Goal: Navigation & Orientation: Understand site structure

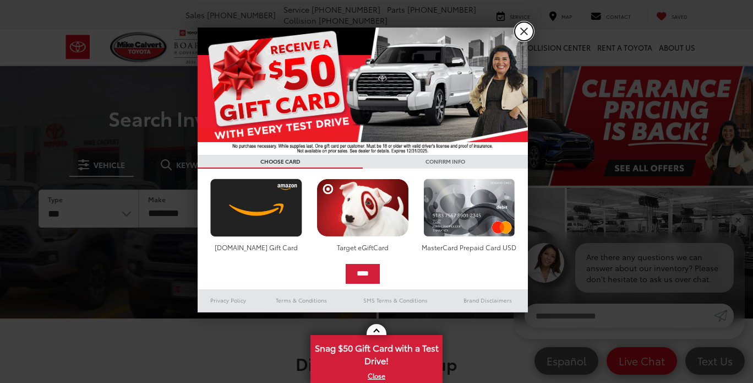
click at [526, 27] on link "X" at bounding box center [524, 31] width 19 height 19
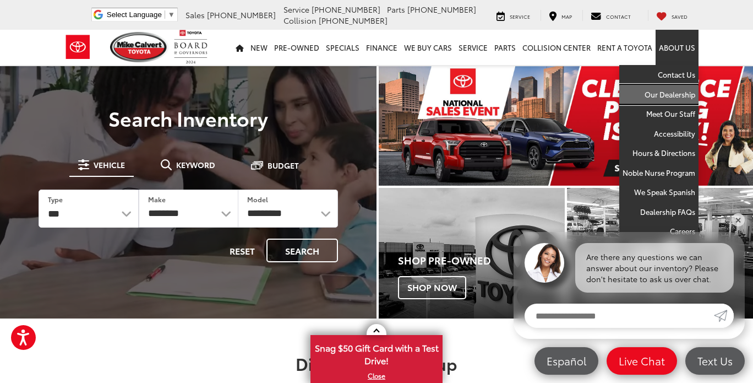
click at [666, 89] on link "Our Dealership" at bounding box center [658, 95] width 79 height 20
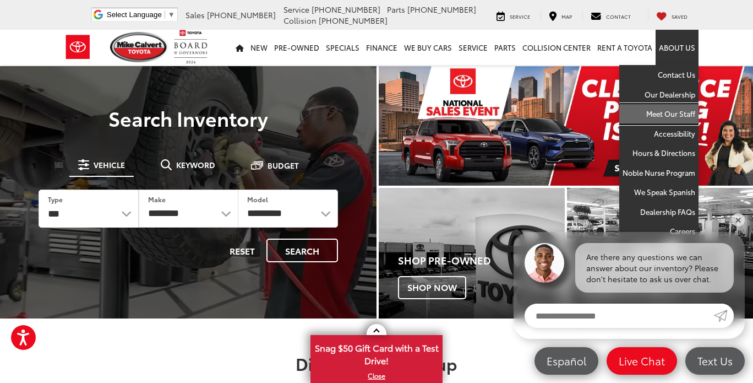
click at [675, 112] on link "Meet Our Staff" at bounding box center [658, 114] width 79 height 20
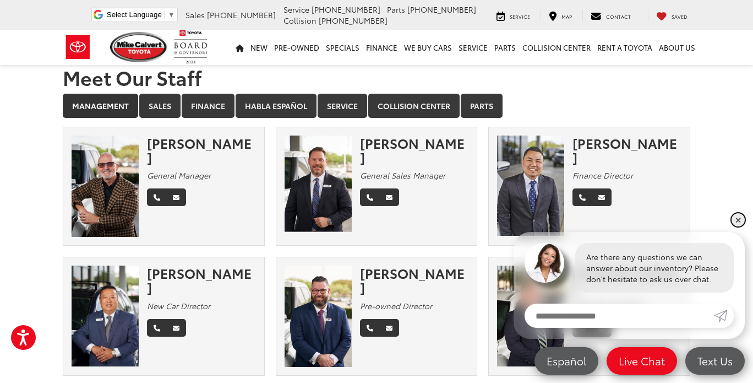
click at [738, 220] on link "✕" at bounding box center [738, 219] width 13 height 13
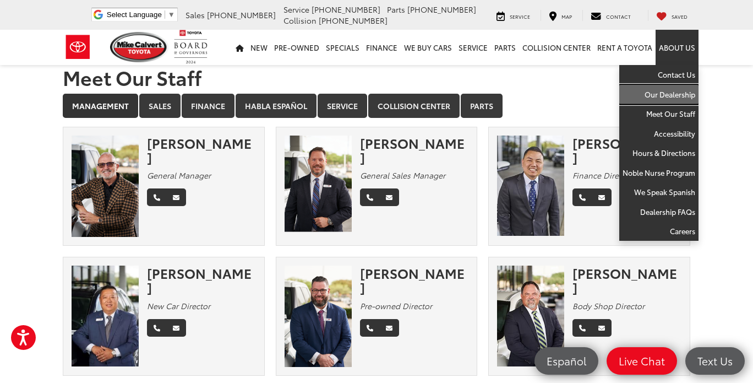
click at [664, 90] on link "Our Dealership" at bounding box center [658, 95] width 79 height 20
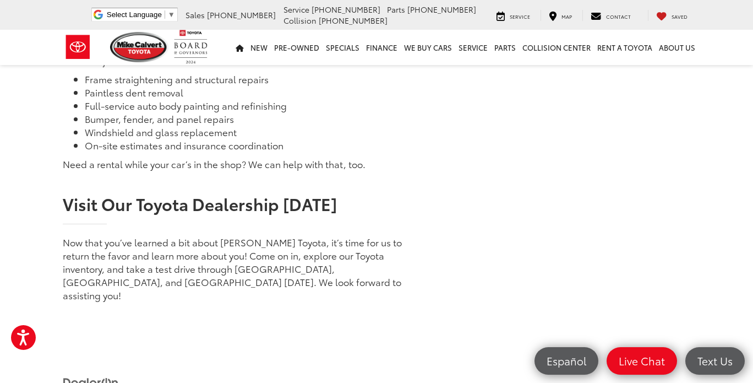
scroll to position [1355, 0]
